Goal: Transaction & Acquisition: Purchase product/service

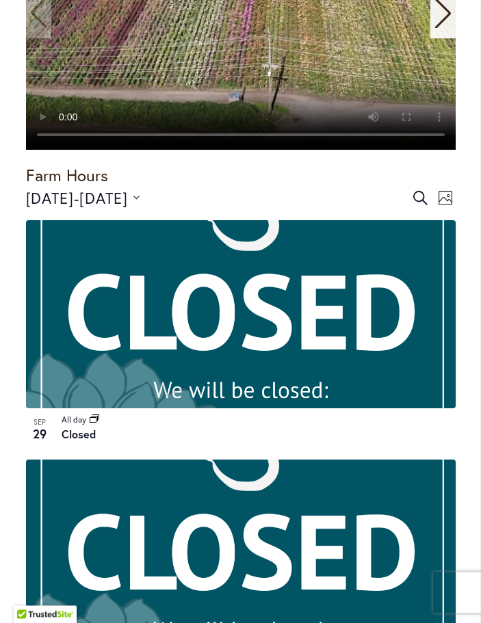
scroll to position [574, 0]
click at [140, 196] on button "9/20/2025 September 20 - 10/11/2025 October 11" at bounding box center [83, 198] width 114 height 23
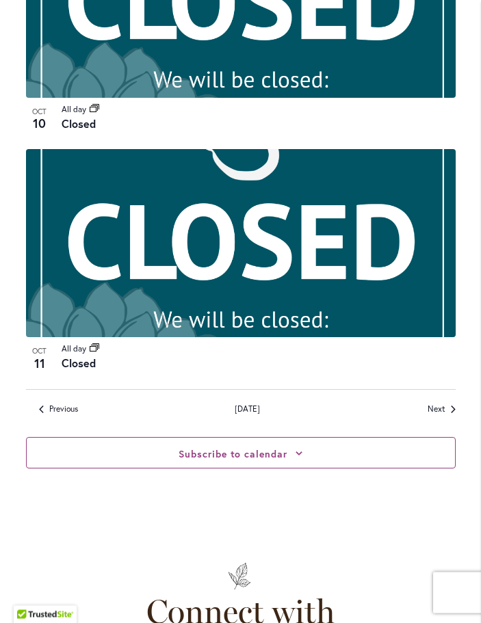
scroll to position [3282, 0]
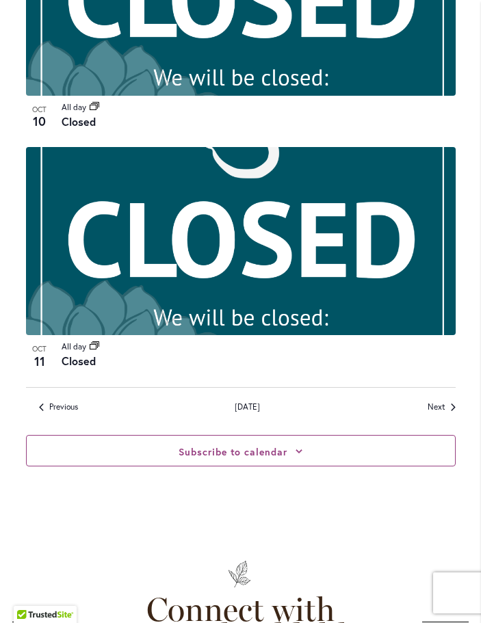
click at [446, 401] on link "Next Events" at bounding box center [441, 407] width 28 height 12
click at [447, 403] on link "Next Events" at bounding box center [441, 407] width 28 height 12
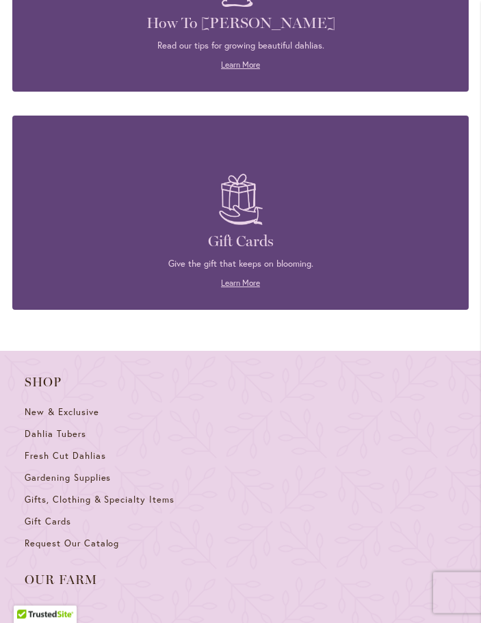
scroll to position [4331, 0]
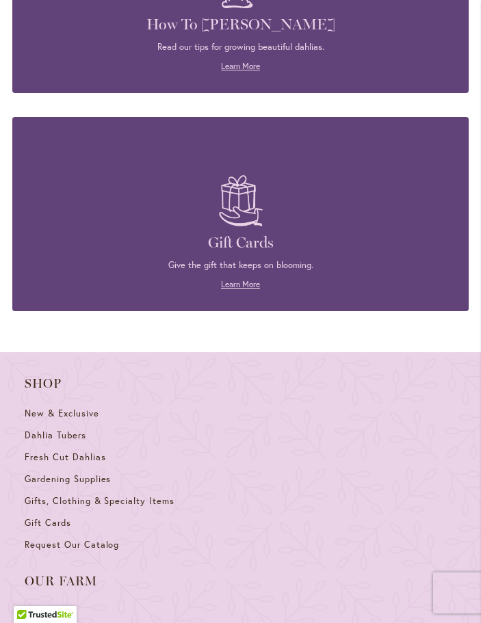
click at [42, 473] on span "Gardening Supplies" at bounding box center [68, 479] width 86 height 12
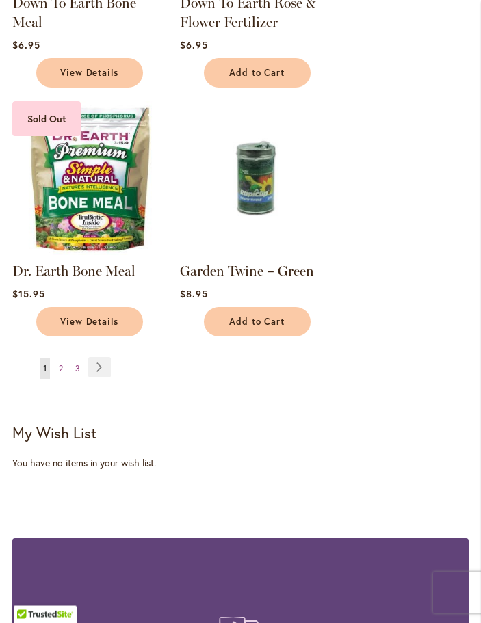
scroll to position [2154, 0]
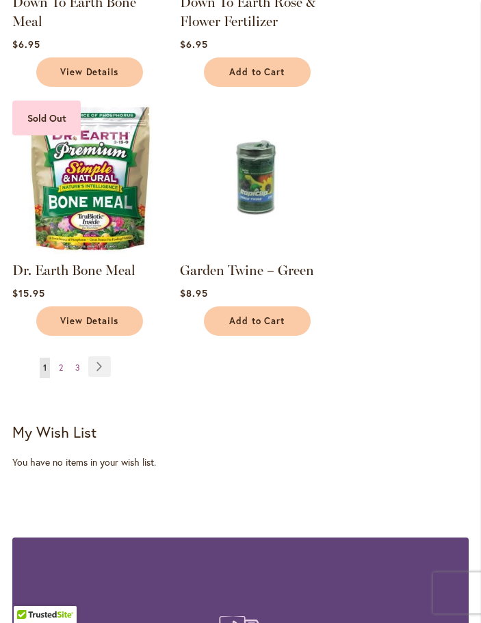
click at [105, 369] on link "Page Next" at bounding box center [99, 366] width 23 height 21
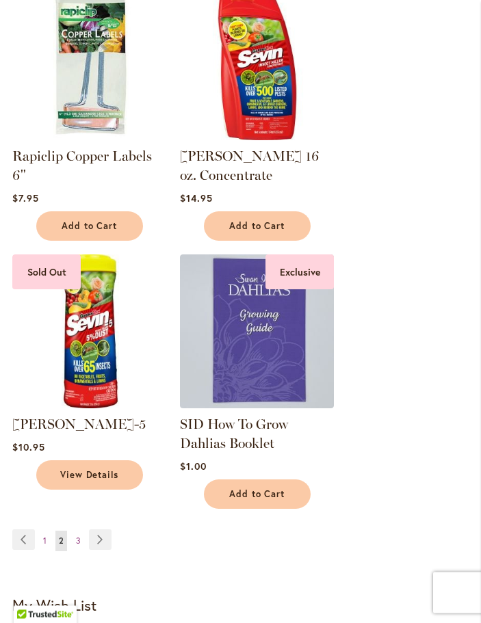
scroll to position [2020, 0]
click at [106, 529] on link "Page Next" at bounding box center [100, 539] width 23 height 21
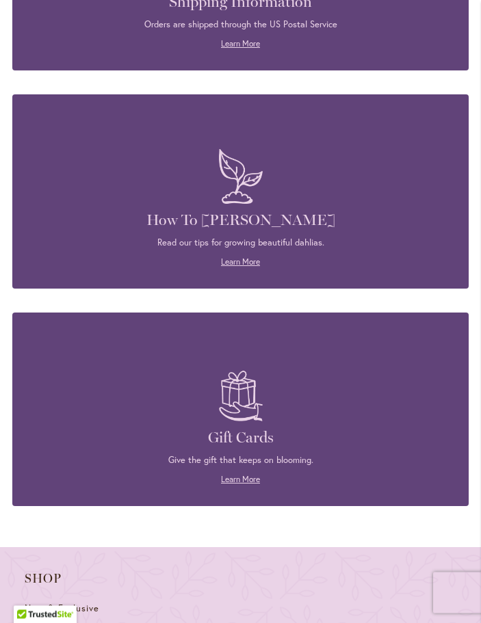
scroll to position [1704, 0]
